Goal: Consume media (video, audio): Consume media (video, audio)

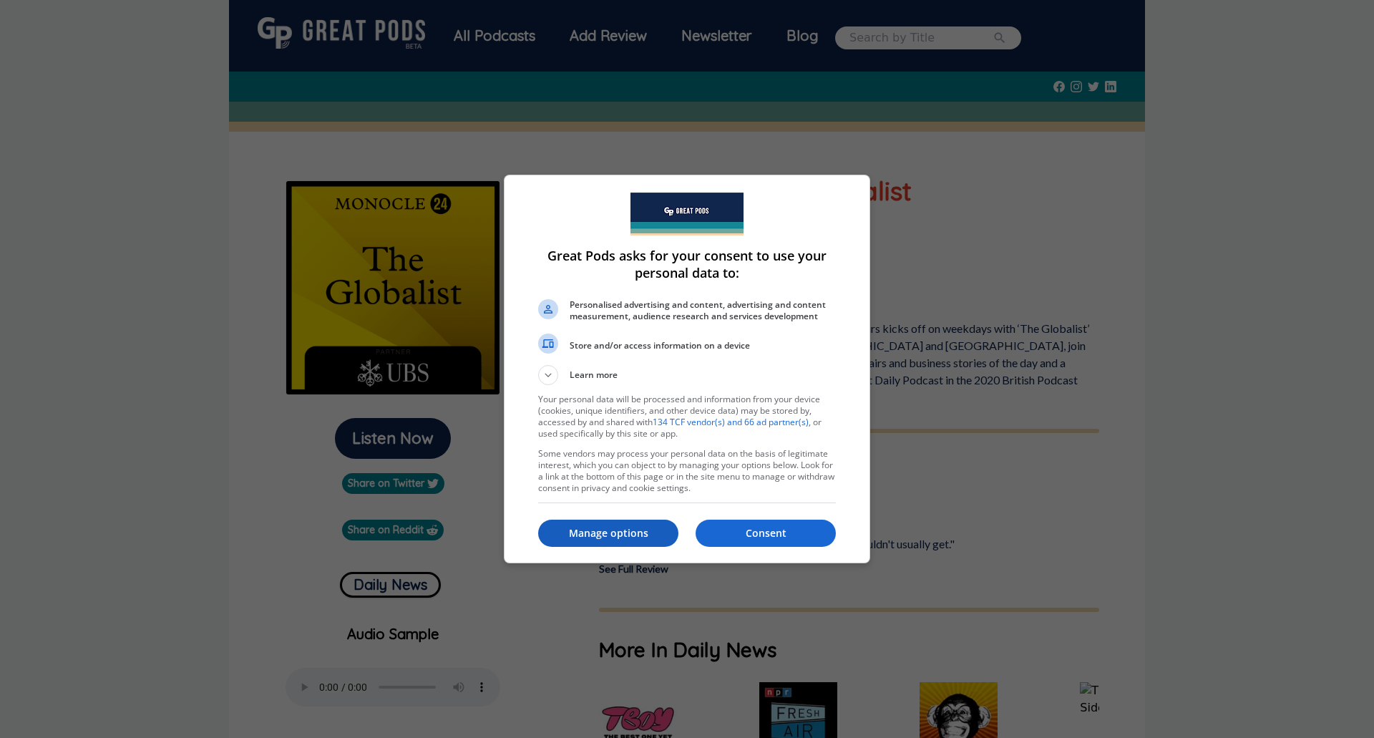
click at [640, 524] on button "Manage options" at bounding box center [608, 533] width 140 height 27
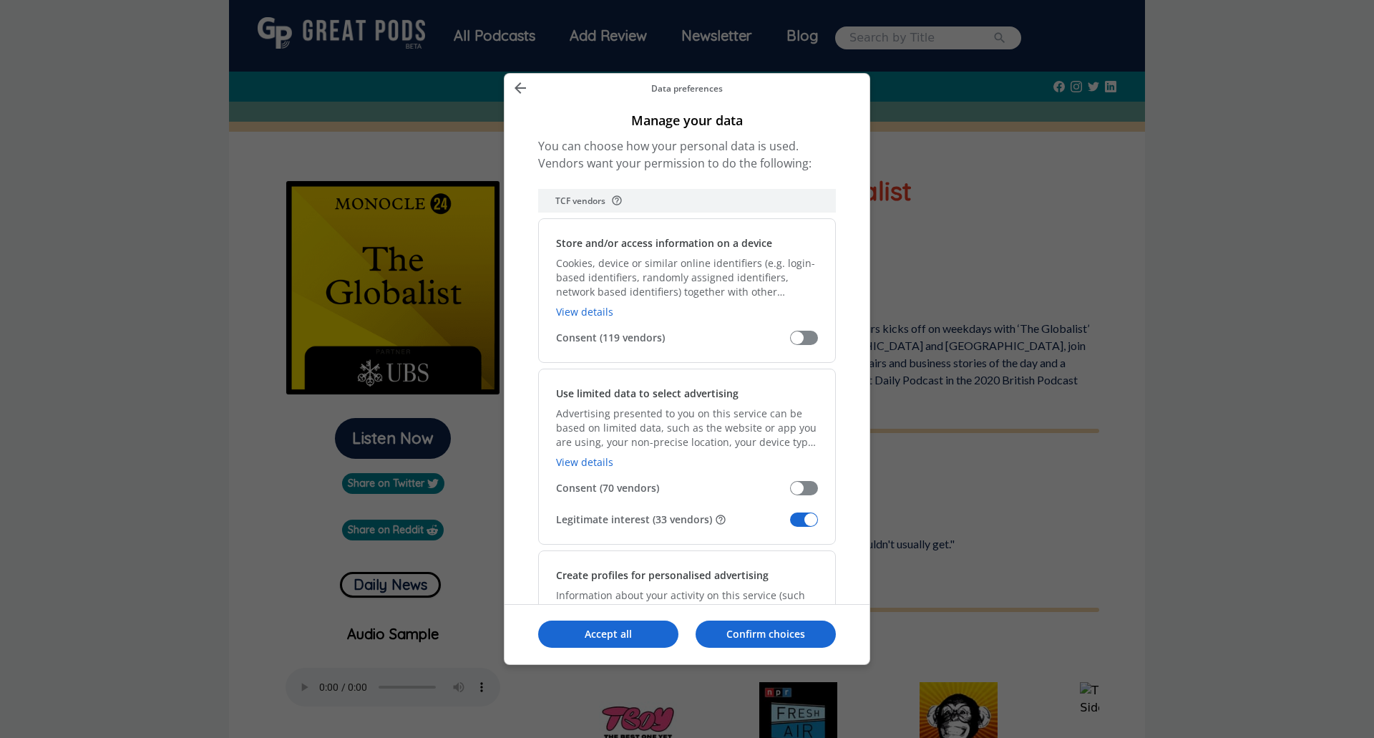
click at [811, 520] on span "Manage your data" at bounding box center [804, 519] width 28 height 14
click at [790, 525] on input "Legitimate interest (33 vendors)" at bounding box center [790, 525] width 0 height 0
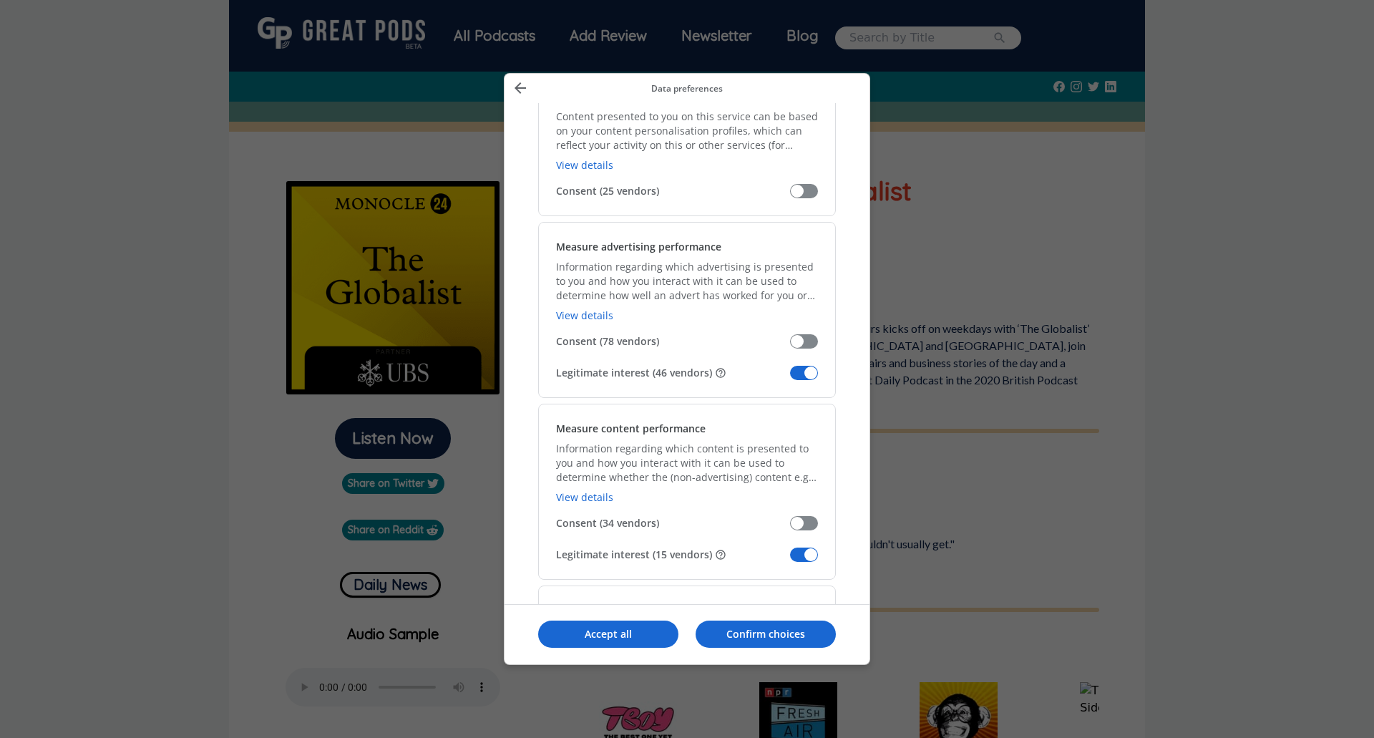
scroll to position [931, 0]
click at [815, 374] on span "Manage your data" at bounding box center [804, 372] width 28 height 14
click at [790, 377] on input "Legitimate interest (46 vendors)" at bounding box center [790, 377] width 0 height 0
click at [807, 553] on span "Manage your data" at bounding box center [804, 554] width 28 height 14
click at [790, 559] on input "Legitimate interest (15 vendors)" at bounding box center [790, 559] width 0 height 0
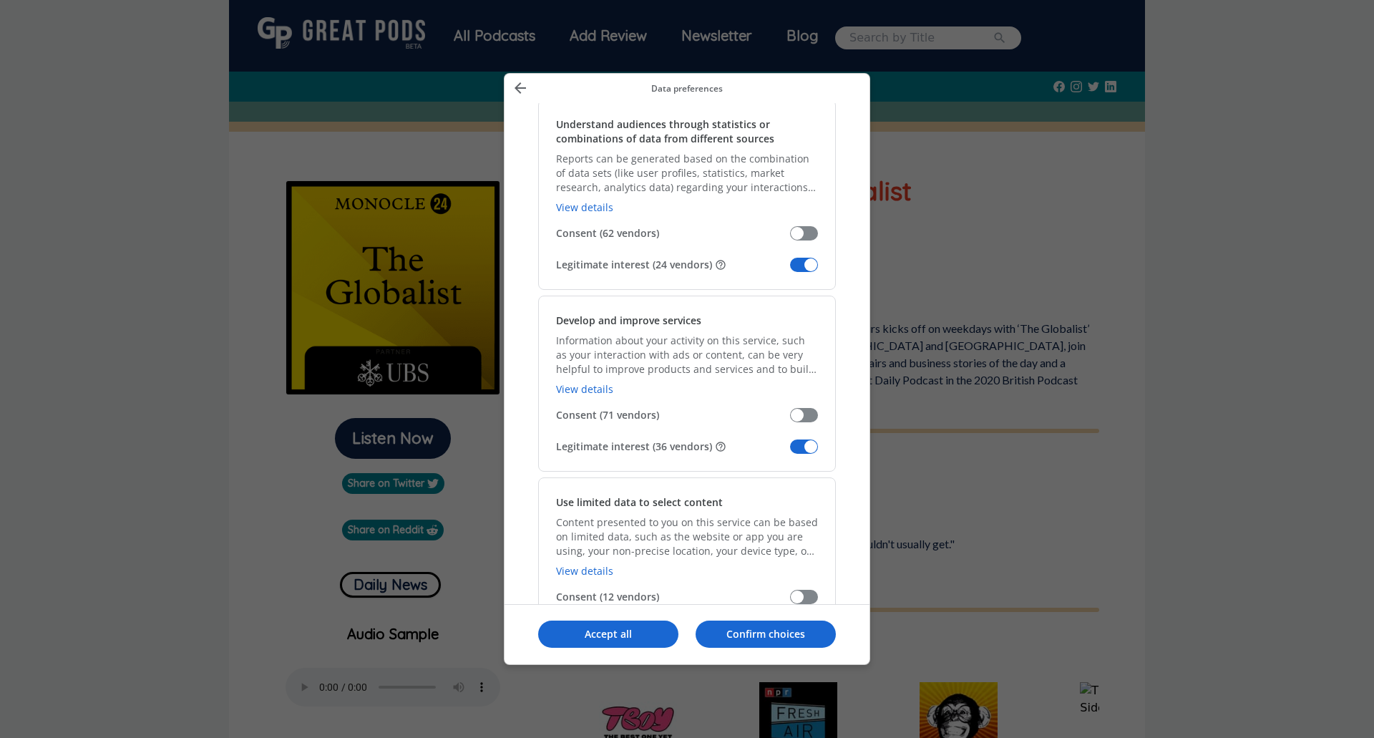
scroll to position [1432, 0]
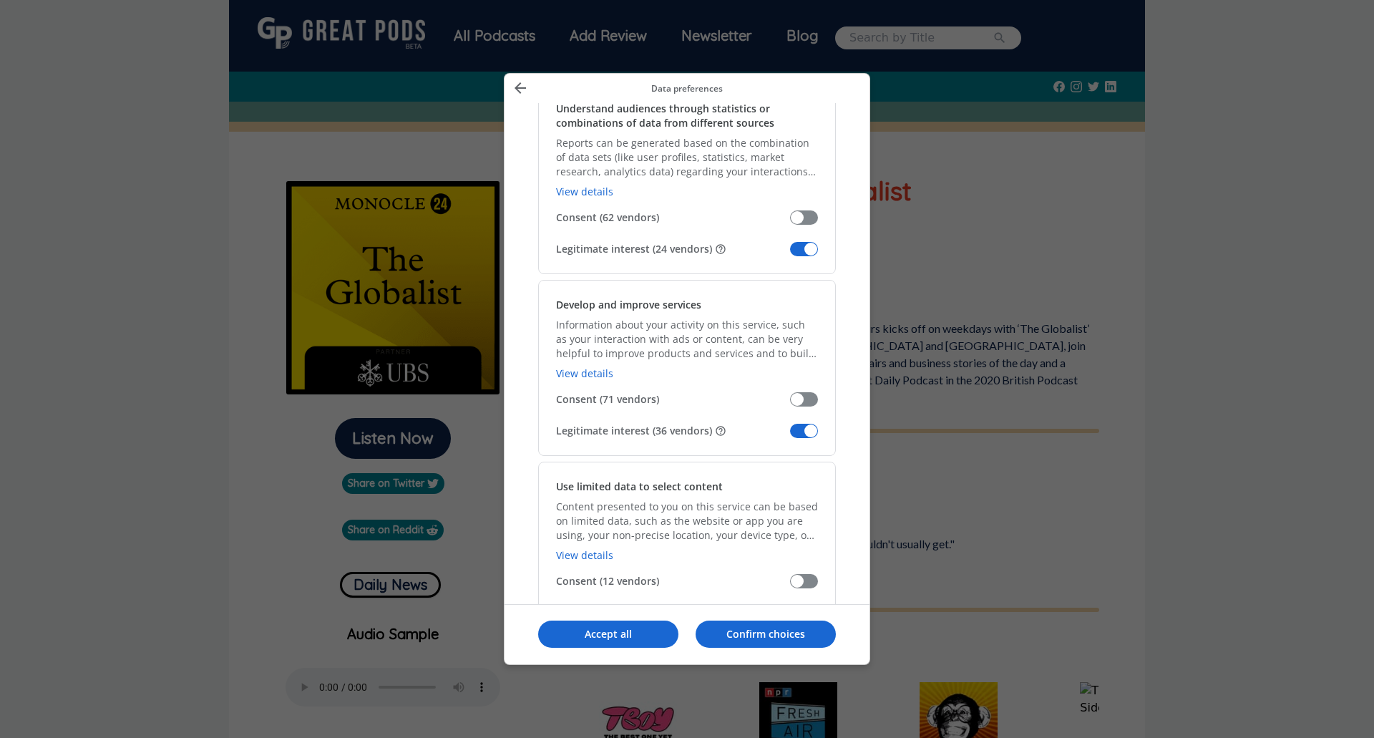
click at [810, 249] on span "Manage your data" at bounding box center [804, 249] width 28 height 14
click at [790, 254] on input "Legitimate interest (24 vendors)" at bounding box center [790, 254] width 0 height 0
click at [809, 429] on span "Manage your data" at bounding box center [804, 431] width 28 height 14
click at [790, 436] on input "Legitimate interest (36 vendors)" at bounding box center [790, 436] width 0 height 0
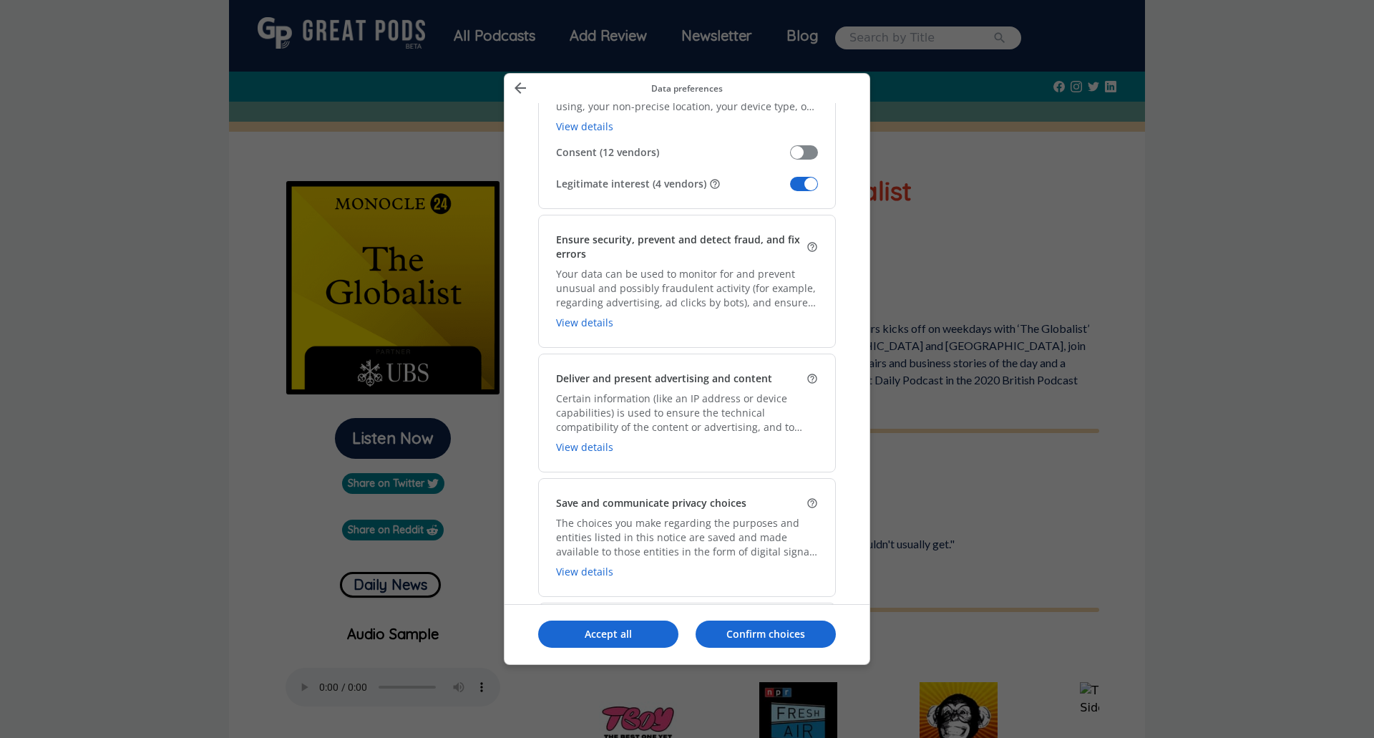
scroll to position [1861, 0]
click at [812, 181] on span "Manage your data" at bounding box center [804, 183] width 28 height 14
click at [790, 188] on input "Legitimate interest (4 vendors)" at bounding box center [790, 188] width 0 height 0
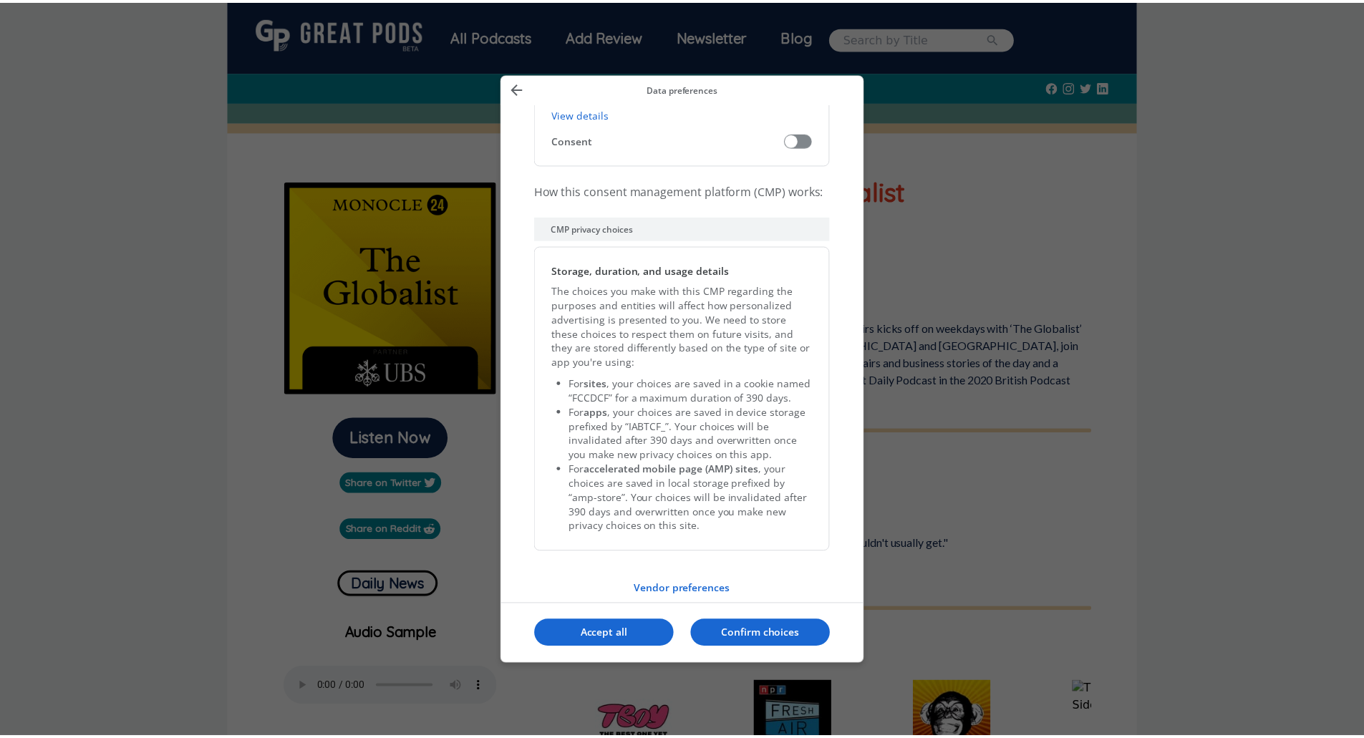
scroll to position [2847, 0]
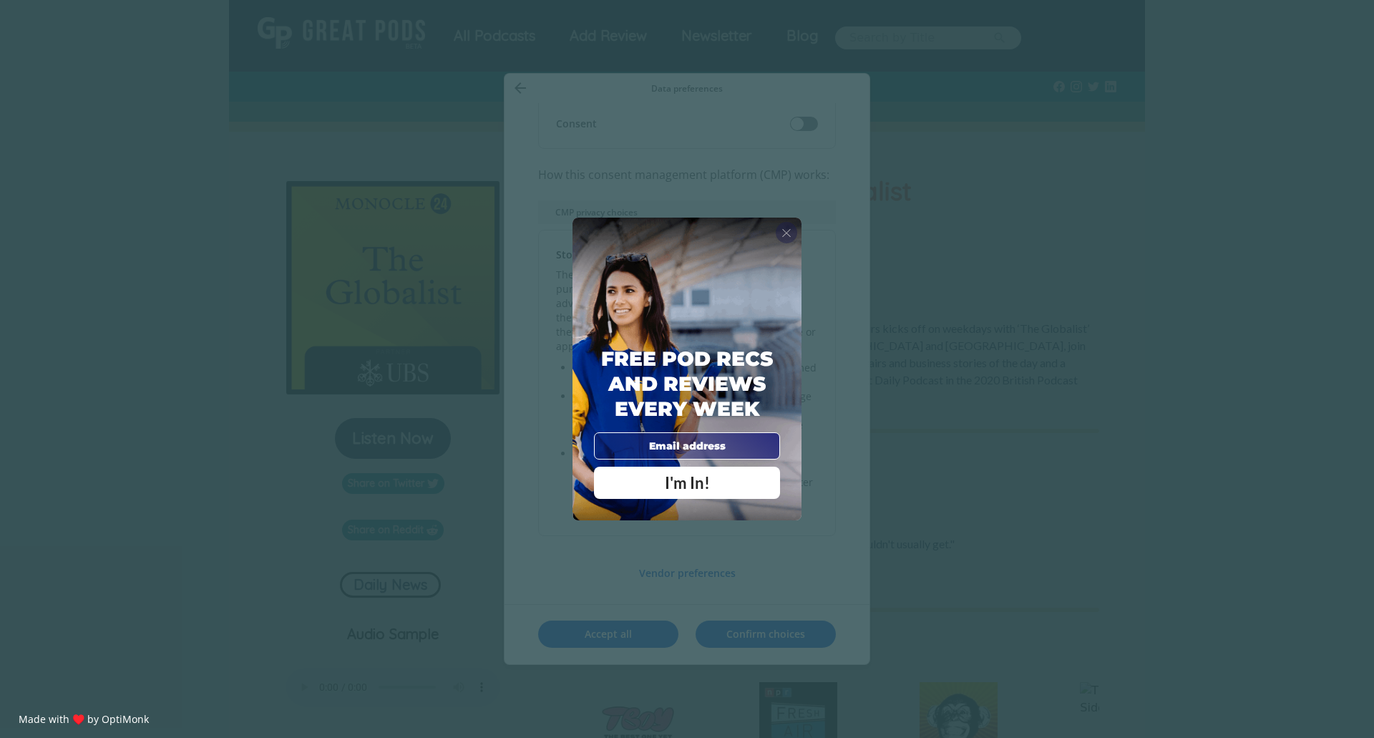
click at [787, 227] on span "X" at bounding box center [787, 232] width 10 height 14
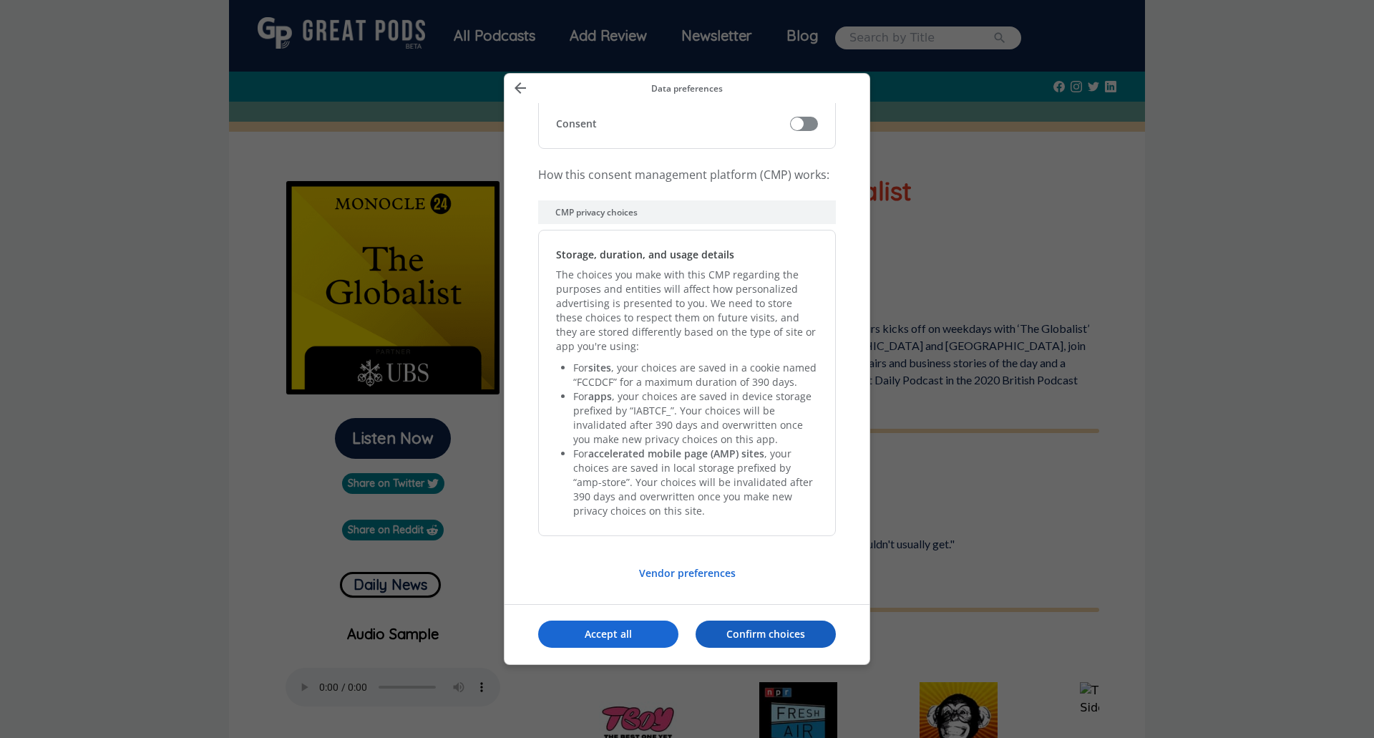
click at [724, 633] on p "Confirm choices" at bounding box center [766, 634] width 140 height 14
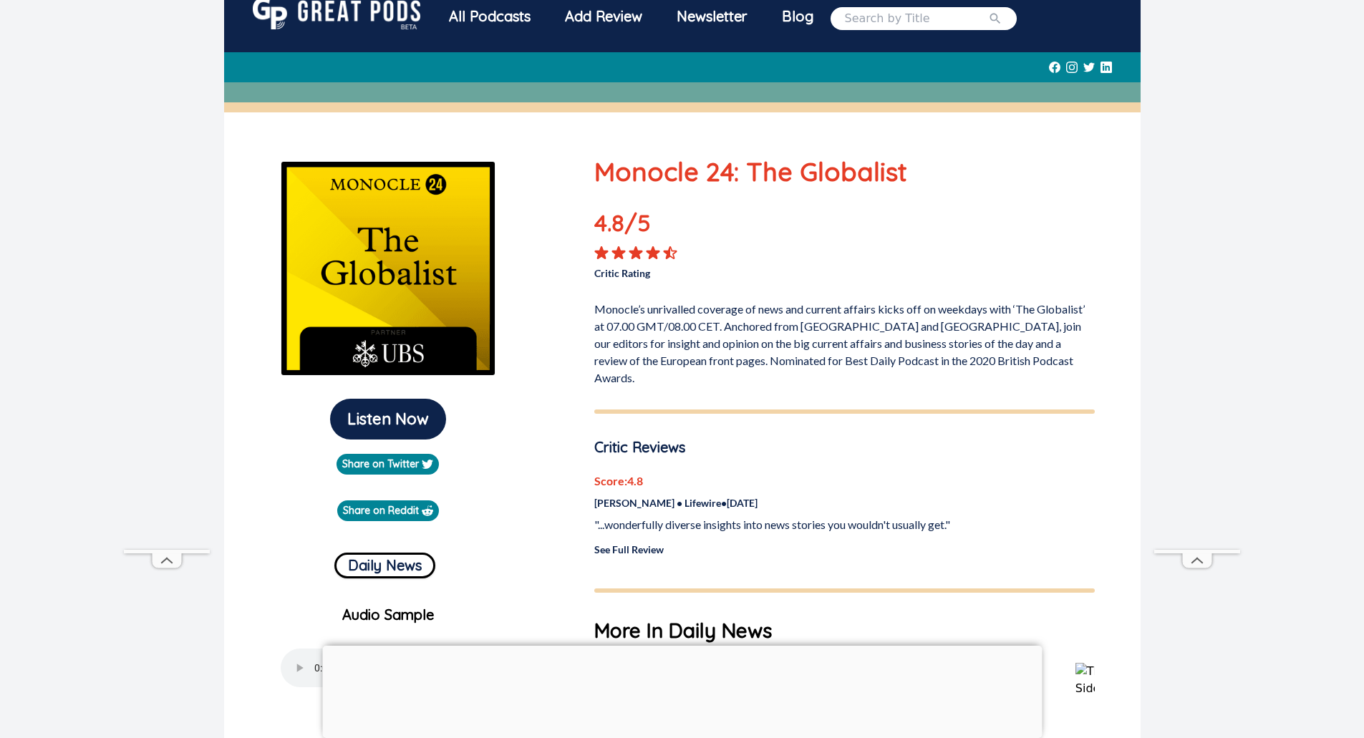
scroll to position [0, 0]
